Goal: Check status: Check status

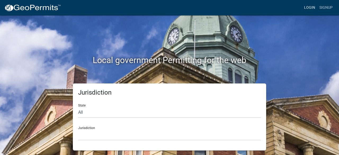
click at [312, 6] on link "Login" at bounding box center [309, 8] width 15 height 10
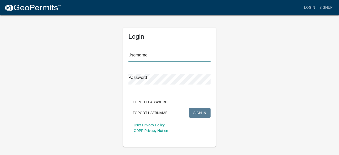
type input "[PERSON_NAME]"
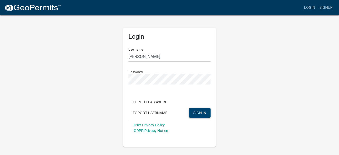
click at [197, 112] on span "SIGN IN" at bounding box center [200, 113] width 13 height 4
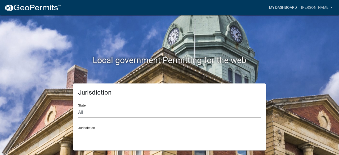
click at [299, 8] on link "My Dashboard" at bounding box center [283, 8] width 32 height 10
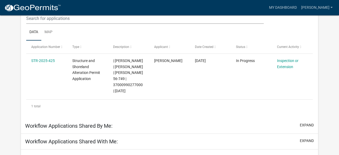
scroll to position [78, 0]
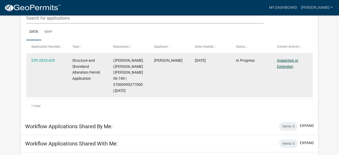
click at [282, 61] on link "Inspection or Extension" at bounding box center [287, 63] width 21 height 10
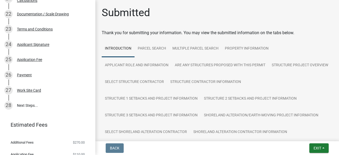
scroll to position [443, 0]
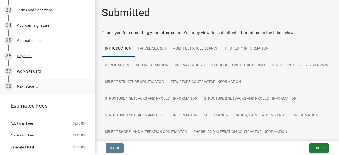
click at [23, 86] on link "28 Next Steps..." at bounding box center [47, 86] width 95 height 15
click at [31, 72] on div "Work Site Card" at bounding box center [29, 71] width 24 height 4
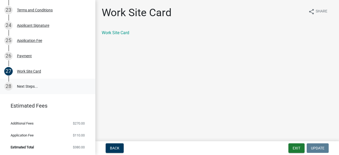
click at [23, 89] on link "28 Next Steps..." at bounding box center [47, 86] width 95 height 15
click at [10, 87] on div "28" at bounding box center [8, 86] width 8 height 8
click at [297, 150] on button "Exit" at bounding box center [297, 148] width 16 height 10
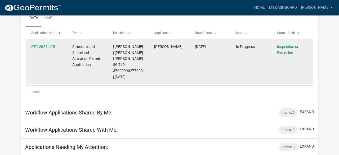
scroll to position [91, 0]
click at [128, 57] on span "| [PERSON_NAME] | [PERSON_NAME] | [PERSON_NAME] 56-749 | 37000990277000 | [DATE]" at bounding box center [128, 62] width 30 height 34
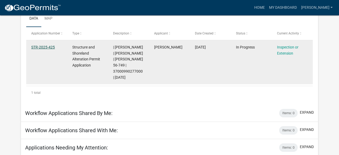
click at [47, 48] on link "STR-2025-425" at bounding box center [43, 47] width 24 height 4
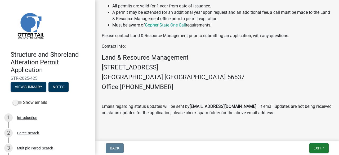
scroll to position [418, 0]
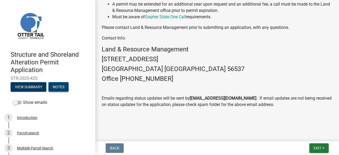
click at [63, 88] on button "Notes" at bounding box center [59, 87] width 20 height 10
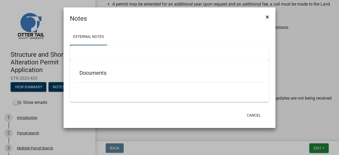
click at [268, 18] on span "×" at bounding box center [267, 16] width 3 height 7
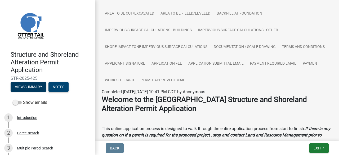
scroll to position [134, 0]
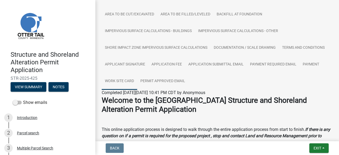
click at [125, 83] on link "Work Site Card" at bounding box center [120, 81] width 36 height 17
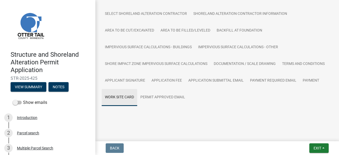
scroll to position [125, 0]
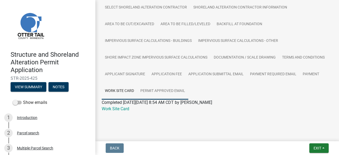
click at [171, 91] on link "Permit Approved Email" at bounding box center [162, 91] width 51 height 17
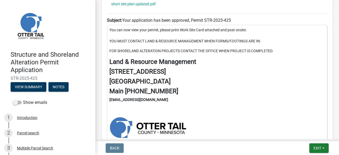
scroll to position [341, 0]
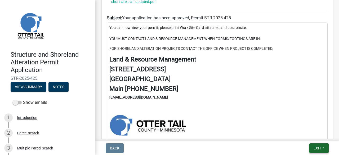
click at [320, 149] on span "Exit" at bounding box center [318, 148] width 8 height 4
click at [311, 137] on button "Save & Exit" at bounding box center [308, 134] width 42 height 13
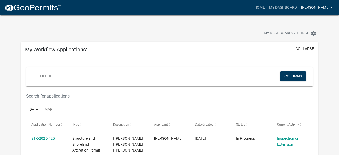
click at [329, 7] on link "[PERSON_NAME]" at bounding box center [317, 8] width 36 height 10
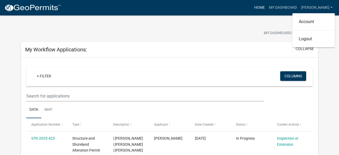
click at [267, 7] on link "Home" at bounding box center [259, 8] width 15 height 10
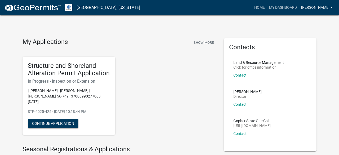
click at [328, 8] on link "[PERSON_NAME]" at bounding box center [317, 8] width 36 height 10
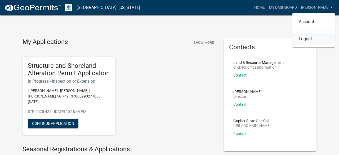
click at [308, 40] on link "Logout" at bounding box center [314, 39] width 42 height 13
